Goal: Task Accomplishment & Management: Manage account settings

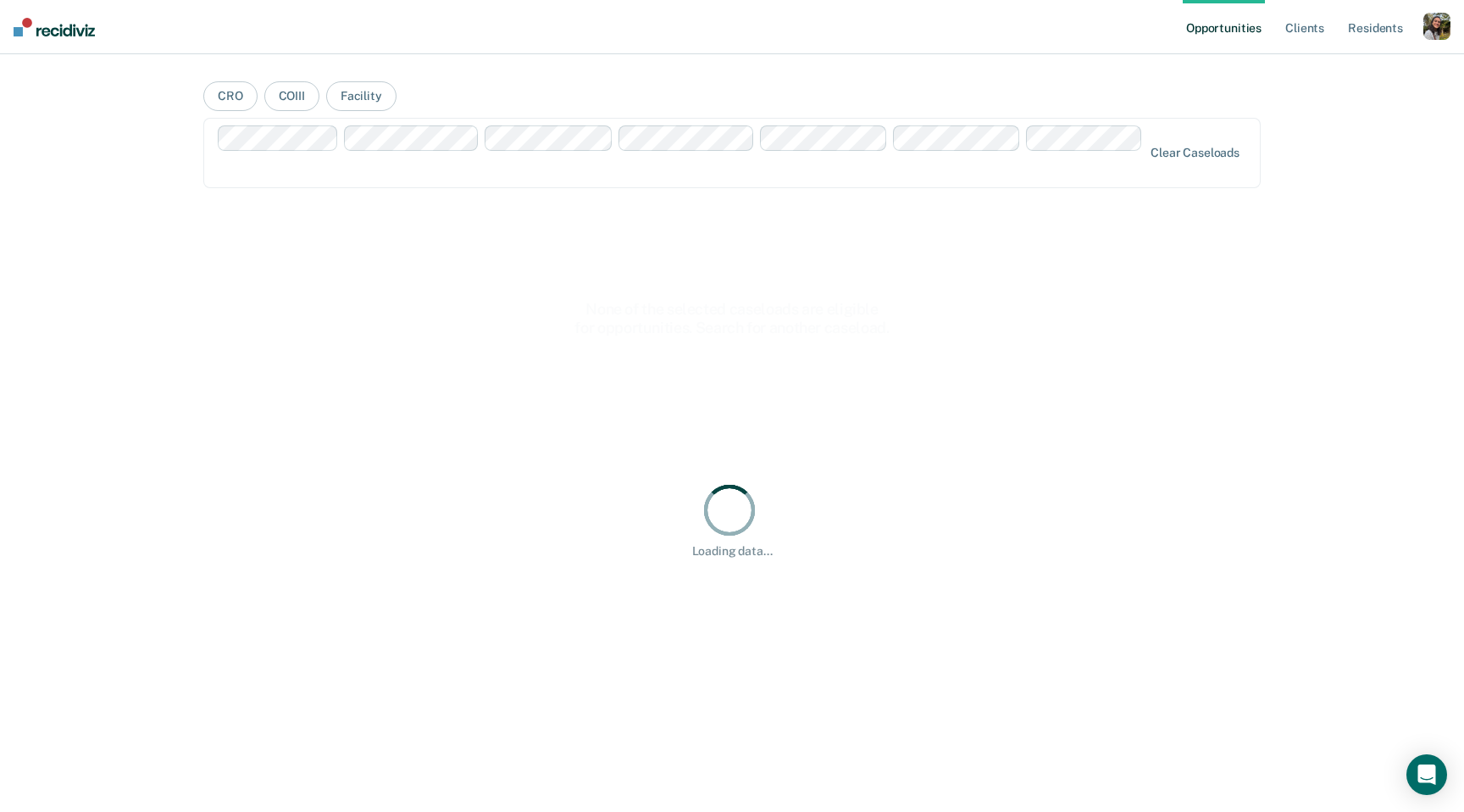
click at [1449, 33] on div "button" at bounding box center [1437, 26] width 27 height 27
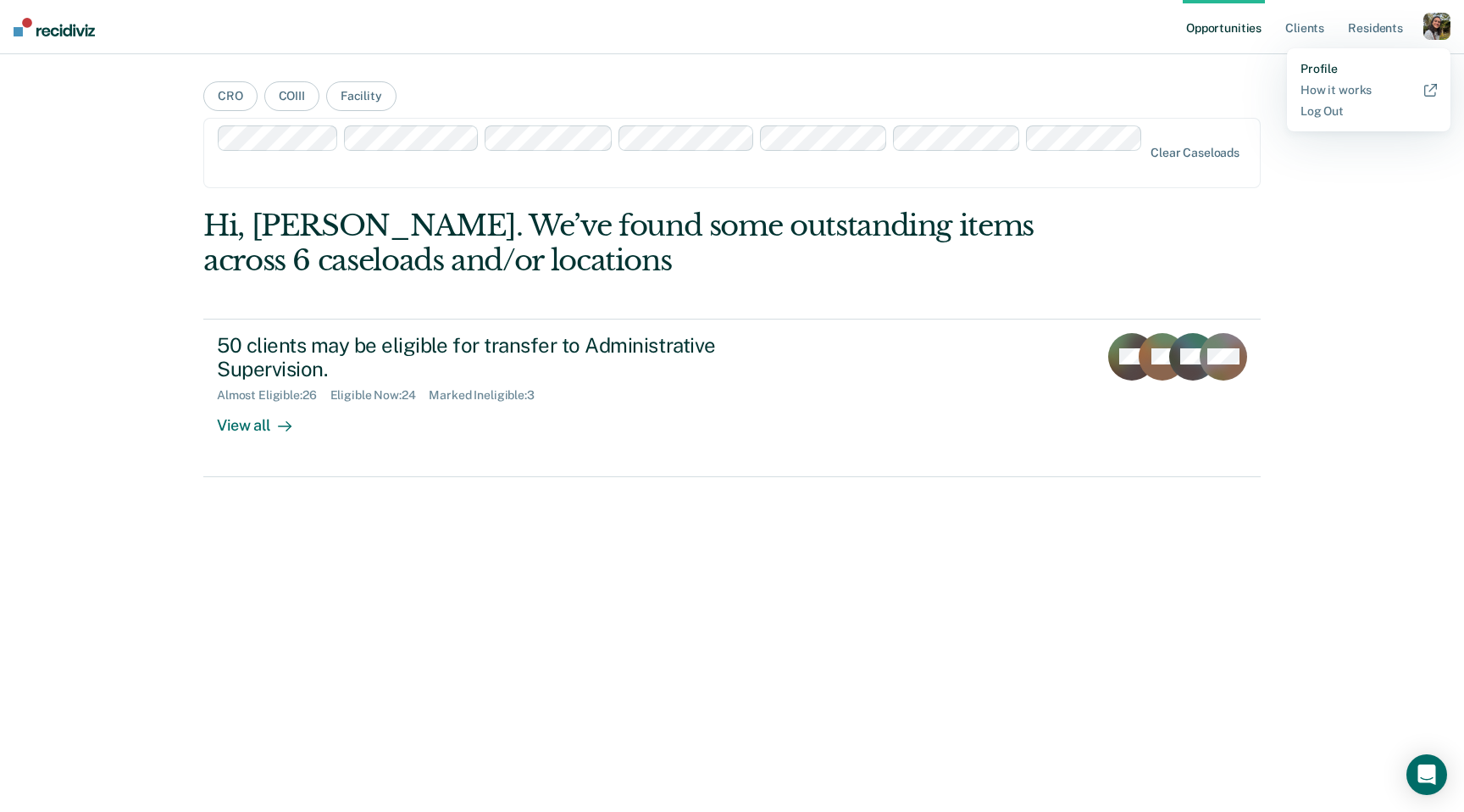
click at [1408, 67] on link "Profile" at bounding box center [1369, 68] width 136 height 14
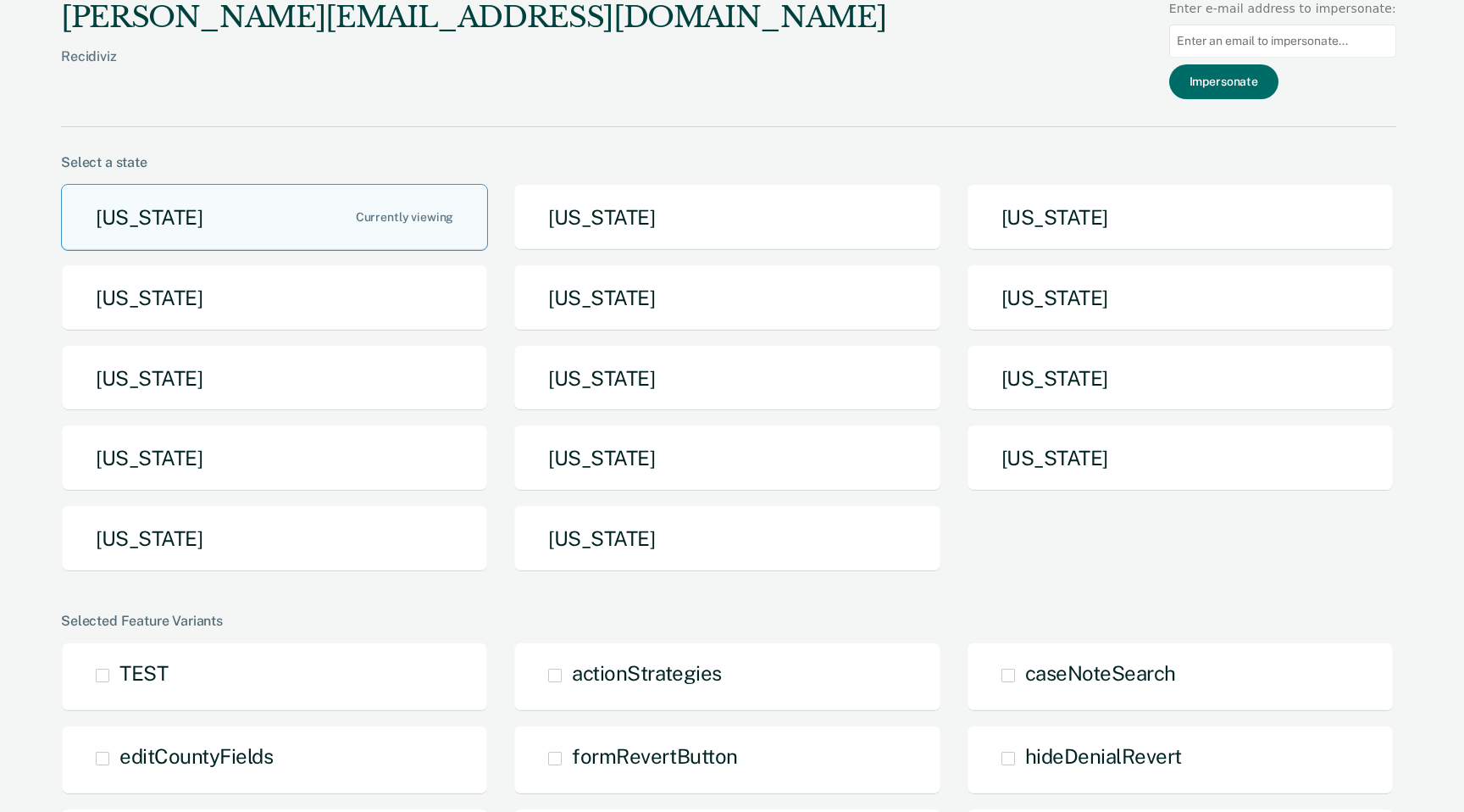
click at [1349, 43] on input at bounding box center [1284, 41] width 228 height 33
type input "c"
paste input "[EMAIL_ADDRESS][DOMAIN_NAME]"
type input "[EMAIL_ADDRESS][DOMAIN_NAME]"
click at [1238, 68] on button "Impersonate" at bounding box center [1224, 82] width 109 height 35
